Goal: Information Seeking & Learning: Find specific fact

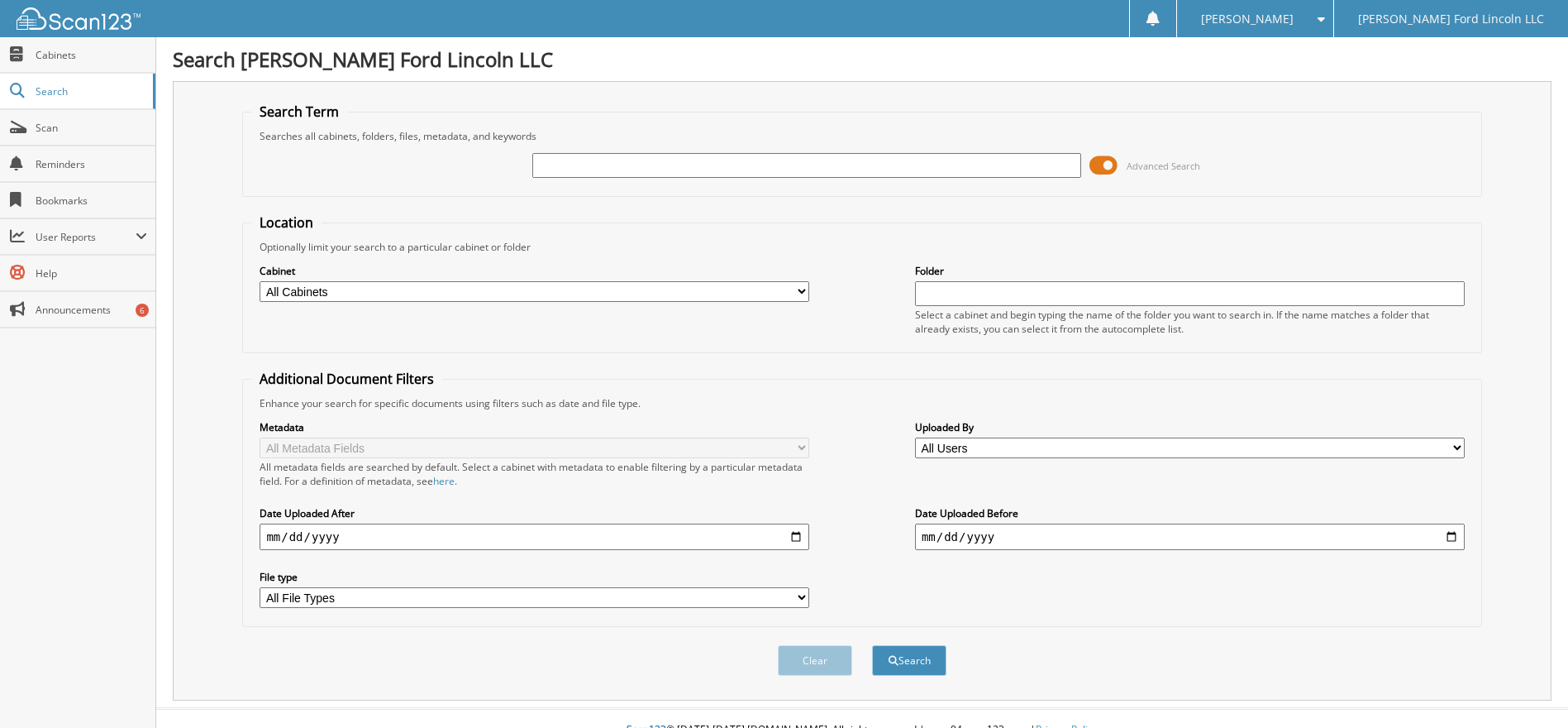
click at [950, 295] on input "text" at bounding box center [1189, 293] width 550 height 25
type input "6212464"
click at [872, 645] on button "Search" at bounding box center [909, 660] width 75 height 31
drag, startPoint x: 1005, startPoint y: 286, endPoint x: 826, endPoint y: 286, distance: 179.0
click at [826, 286] on div "Cabinet All Cabinets SERVICE RO Needs Filing Folder 6212464 Select a cabinet an…" at bounding box center [862, 298] width 1221 height 90
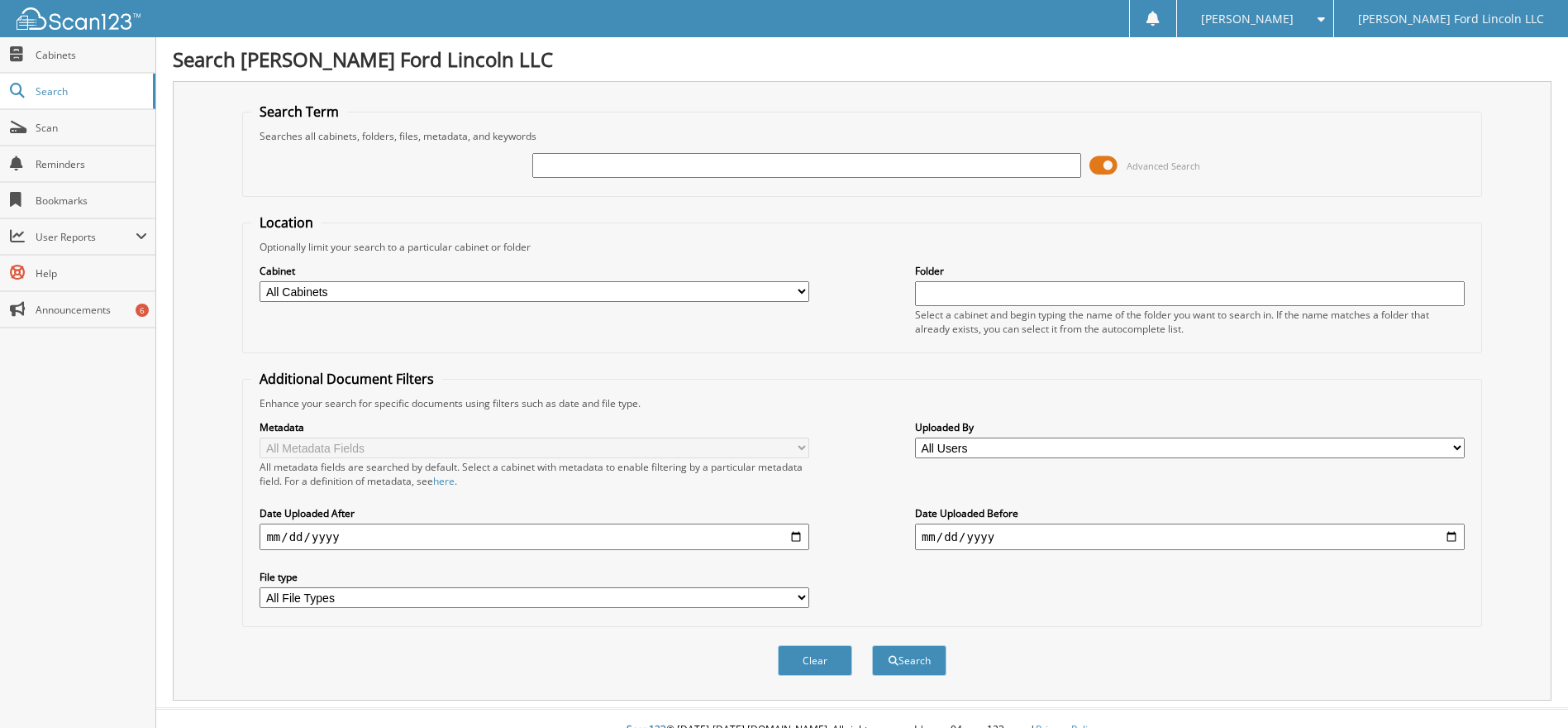
click at [590, 162] on input "text" at bounding box center [807, 165] width 550 height 25
type input "6212464"
click at [915, 661] on button "Search" at bounding box center [909, 660] width 75 height 31
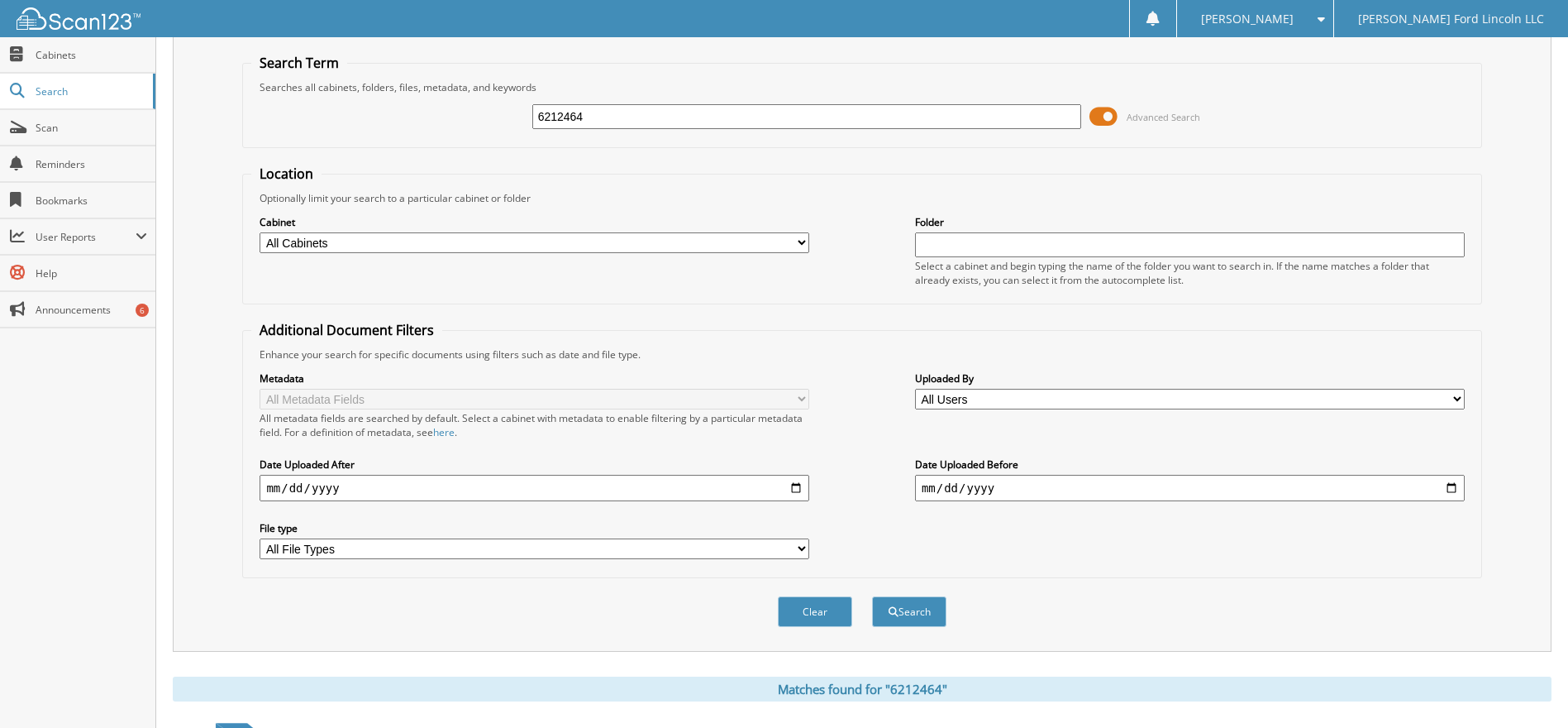
scroll to position [49, 0]
click at [1104, 114] on span at bounding box center [1103, 115] width 28 height 25
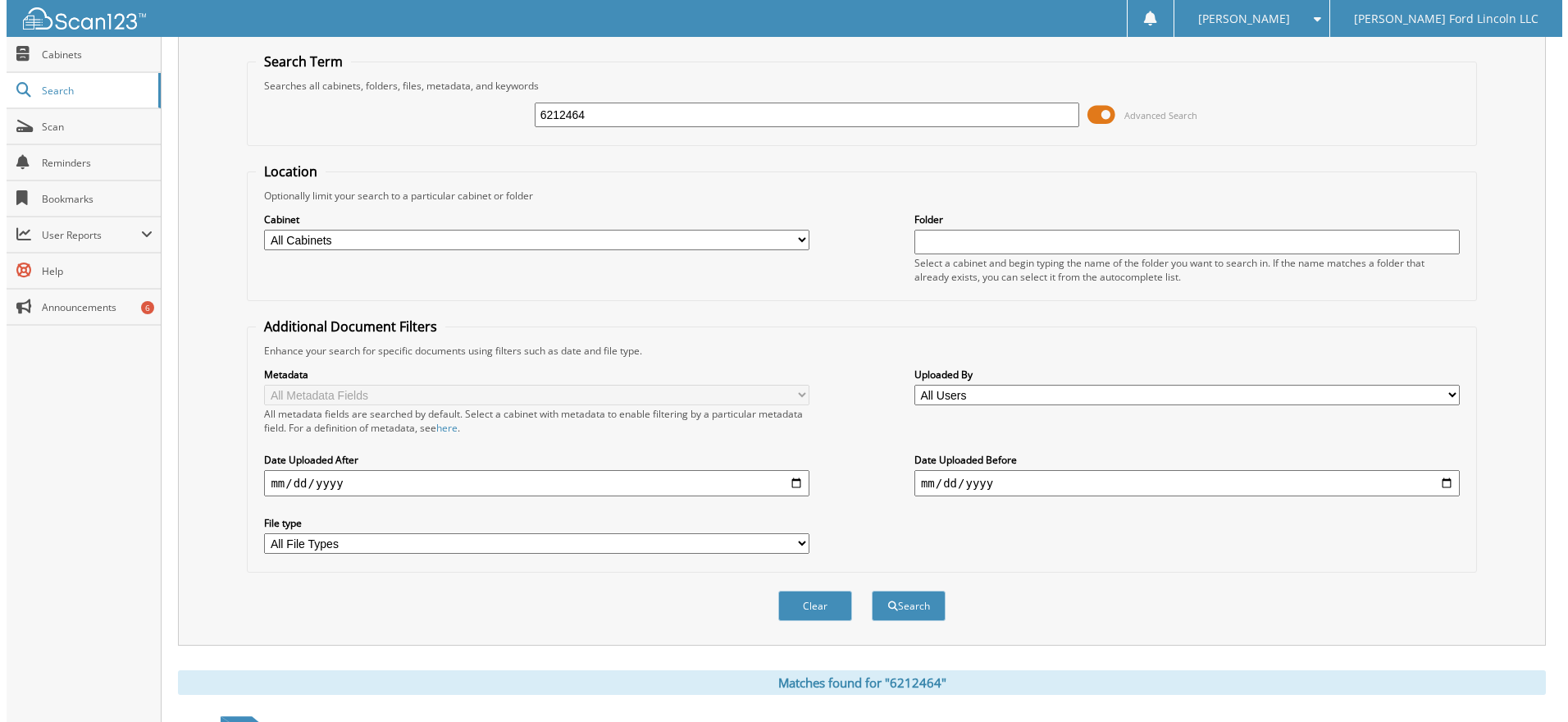
scroll to position [0, 0]
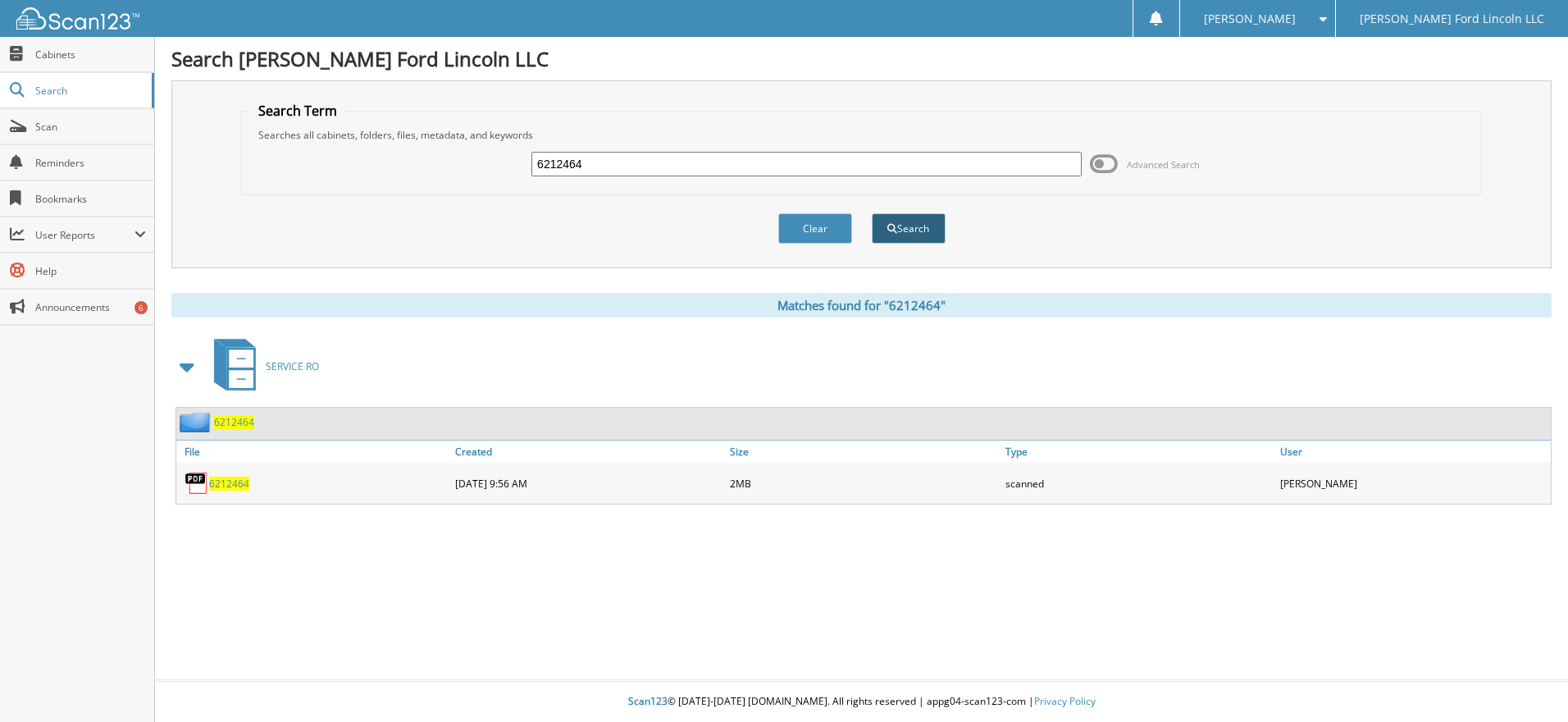
click at [893, 228] on span "submit" at bounding box center [892, 228] width 10 height 10
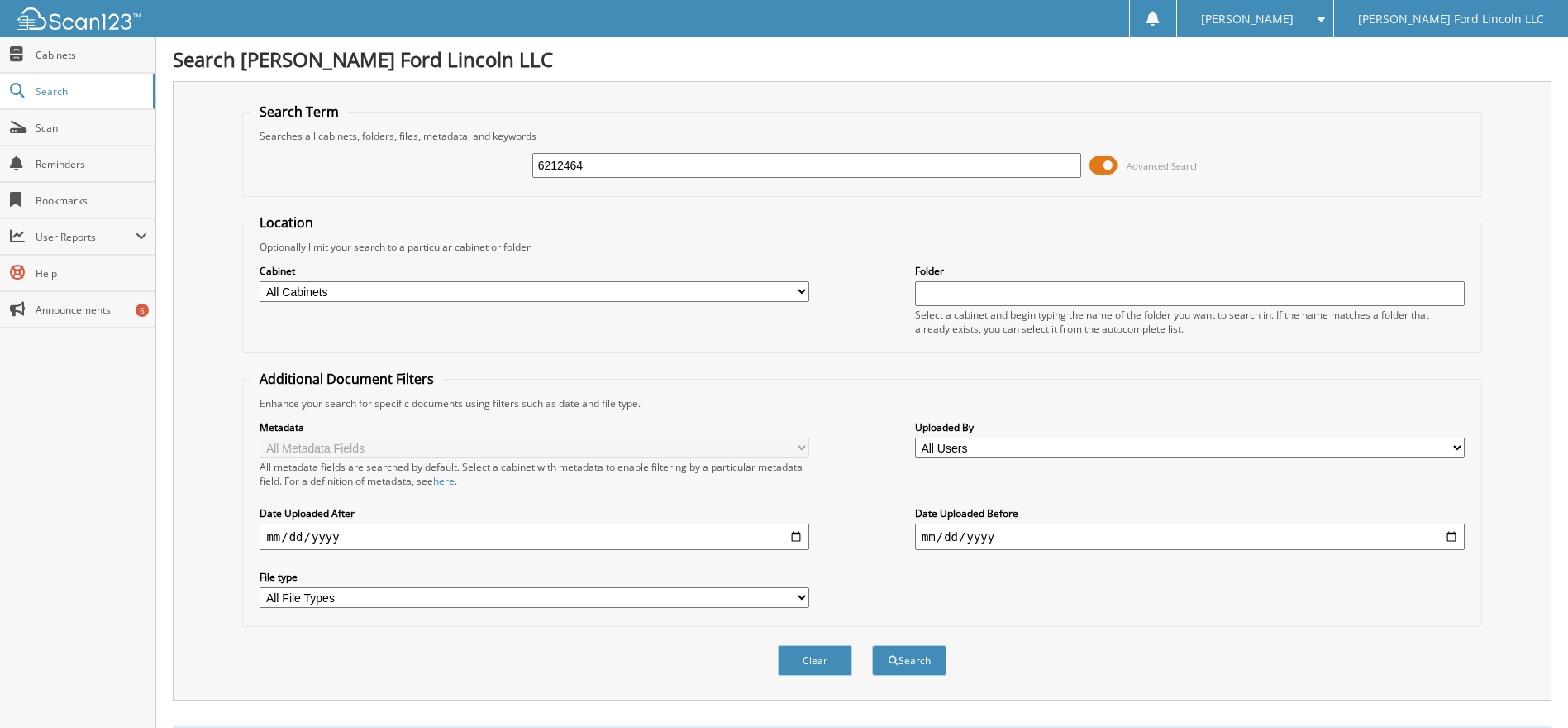
click at [1100, 163] on span at bounding box center [1103, 165] width 28 height 25
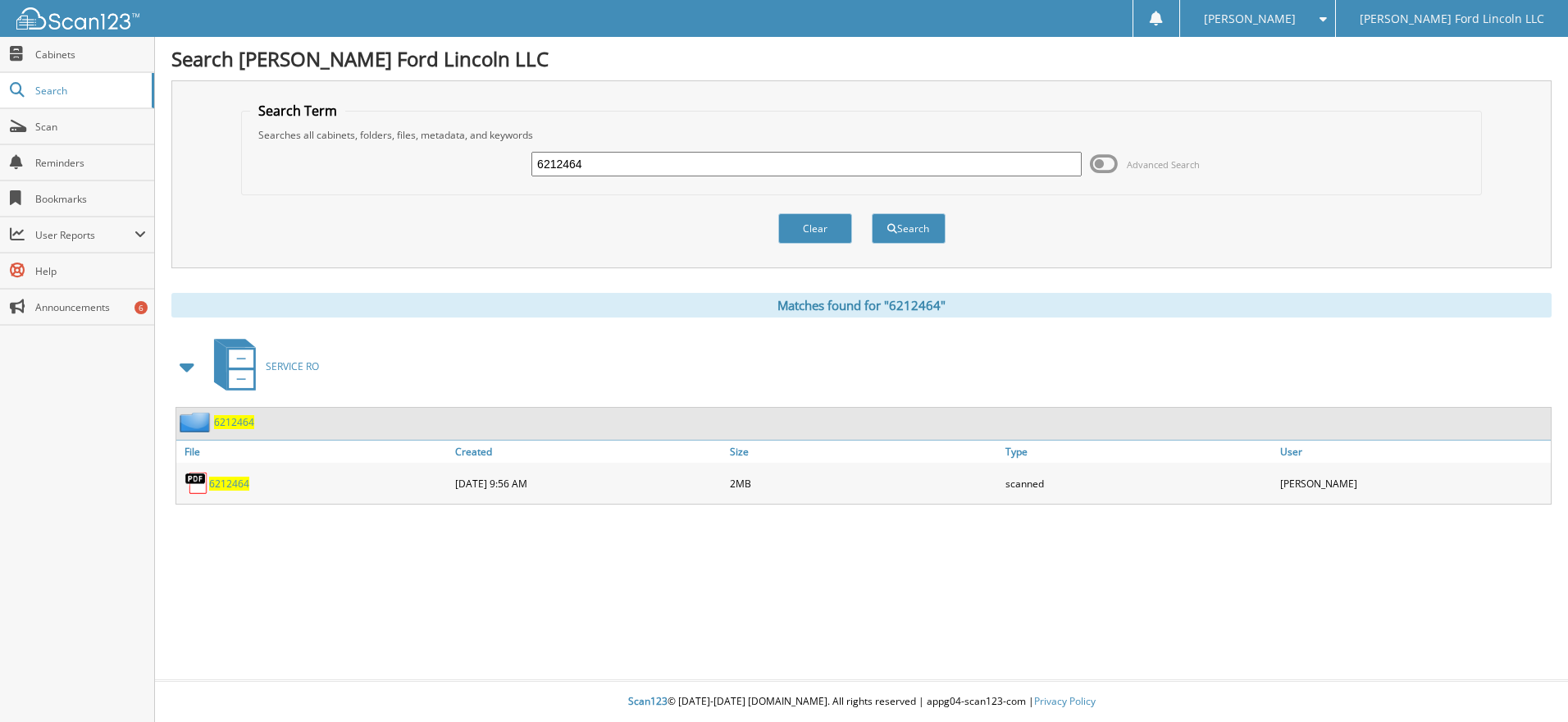
click at [223, 487] on span "6212464" at bounding box center [229, 483] width 40 height 14
